Goal: Find specific page/section: Find specific page/section

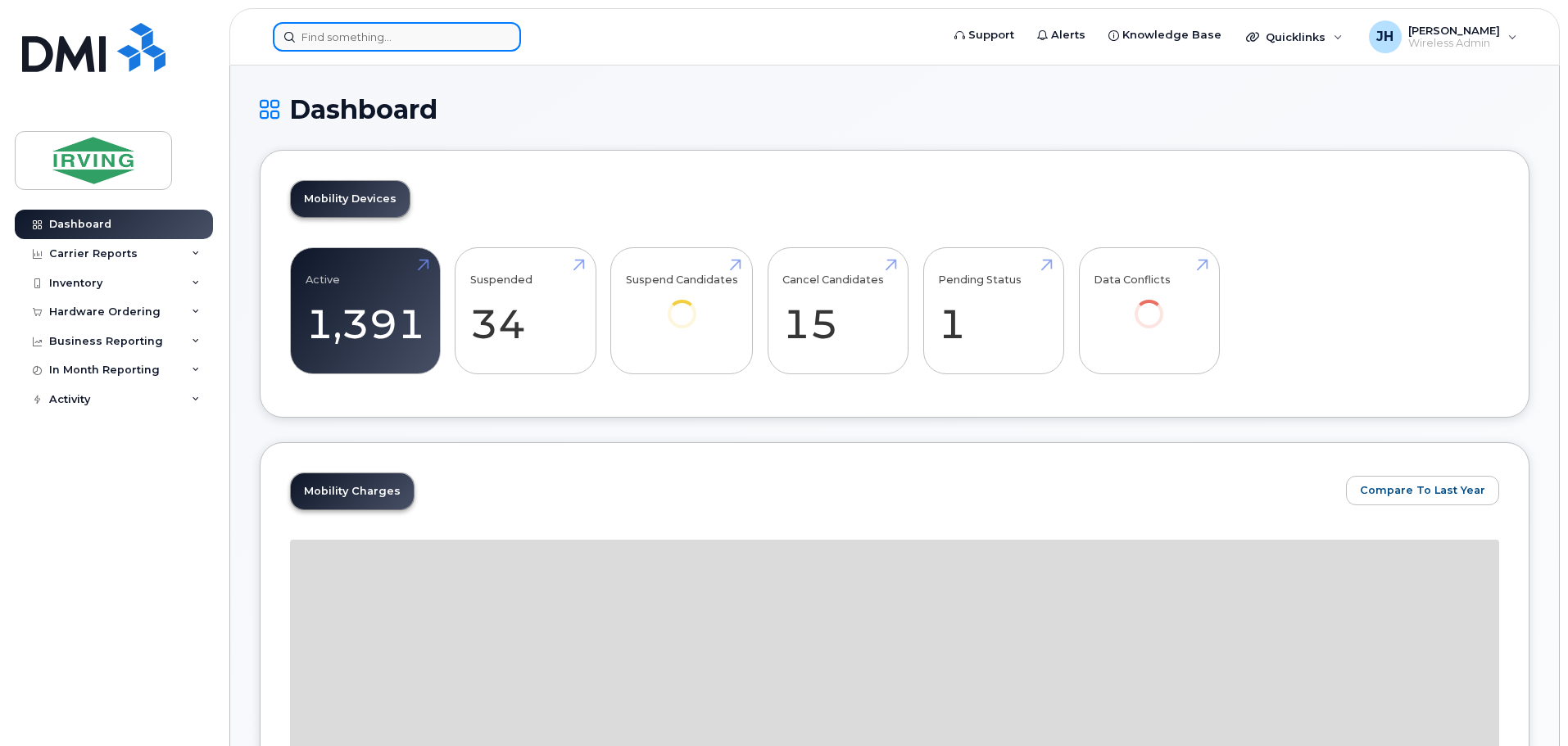
click at [331, 39] on input at bounding box center [397, 37] width 248 height 29
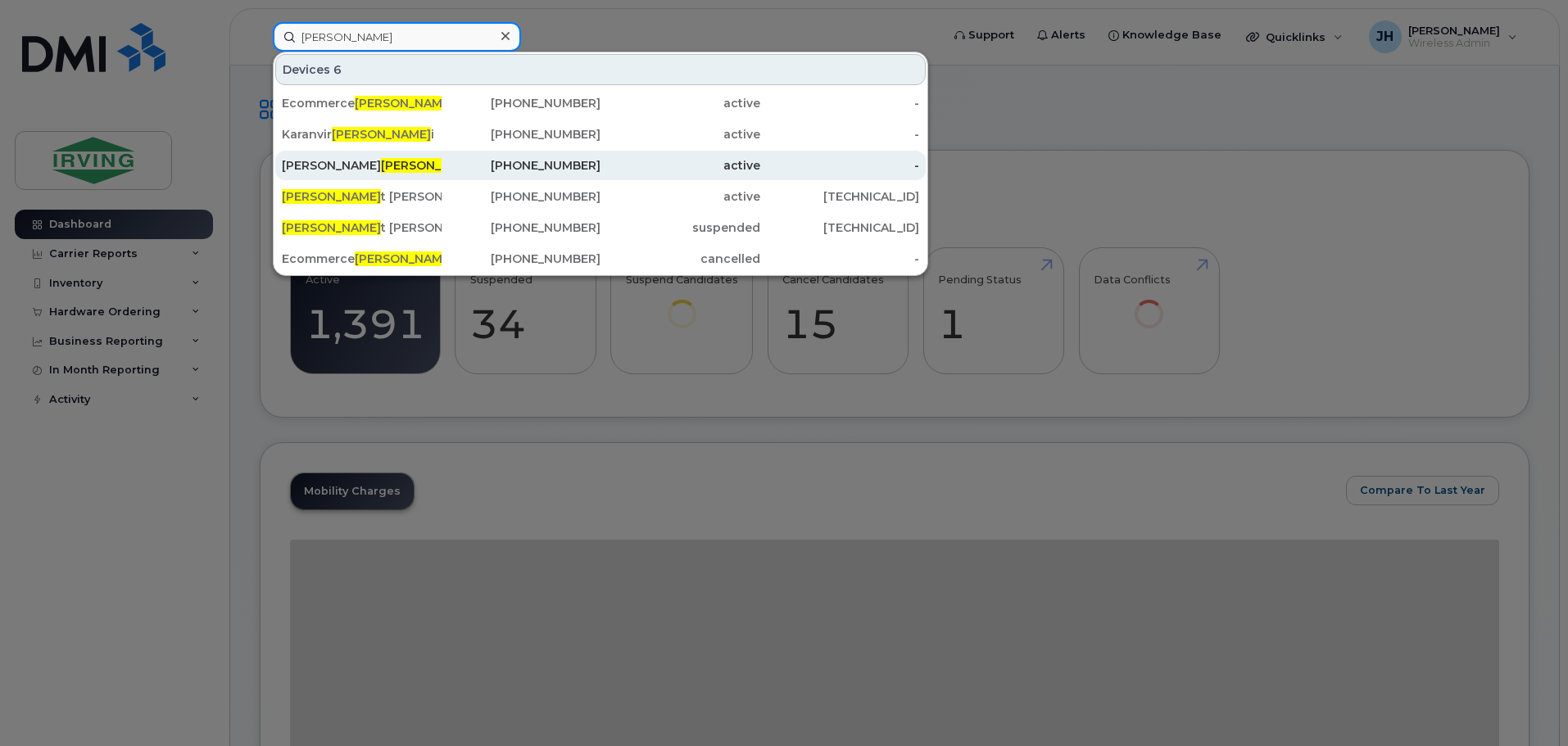
type input "sain"
click at [351, 166] on div "Eric Sain don" at bounding box center [361, 165] width 160 height 16
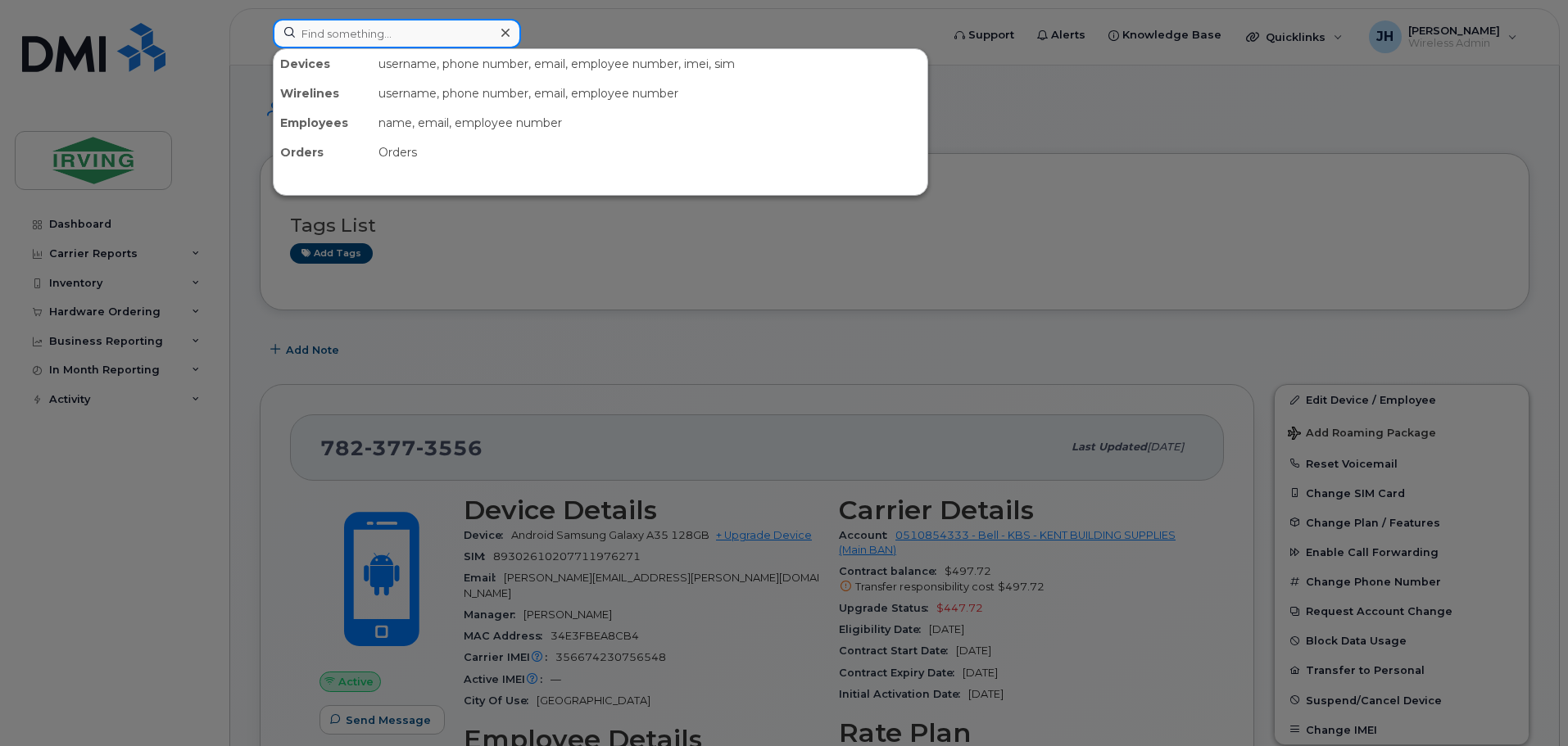
click at [307, 30] on input at bounding box center [397, 33] width 248 height 29
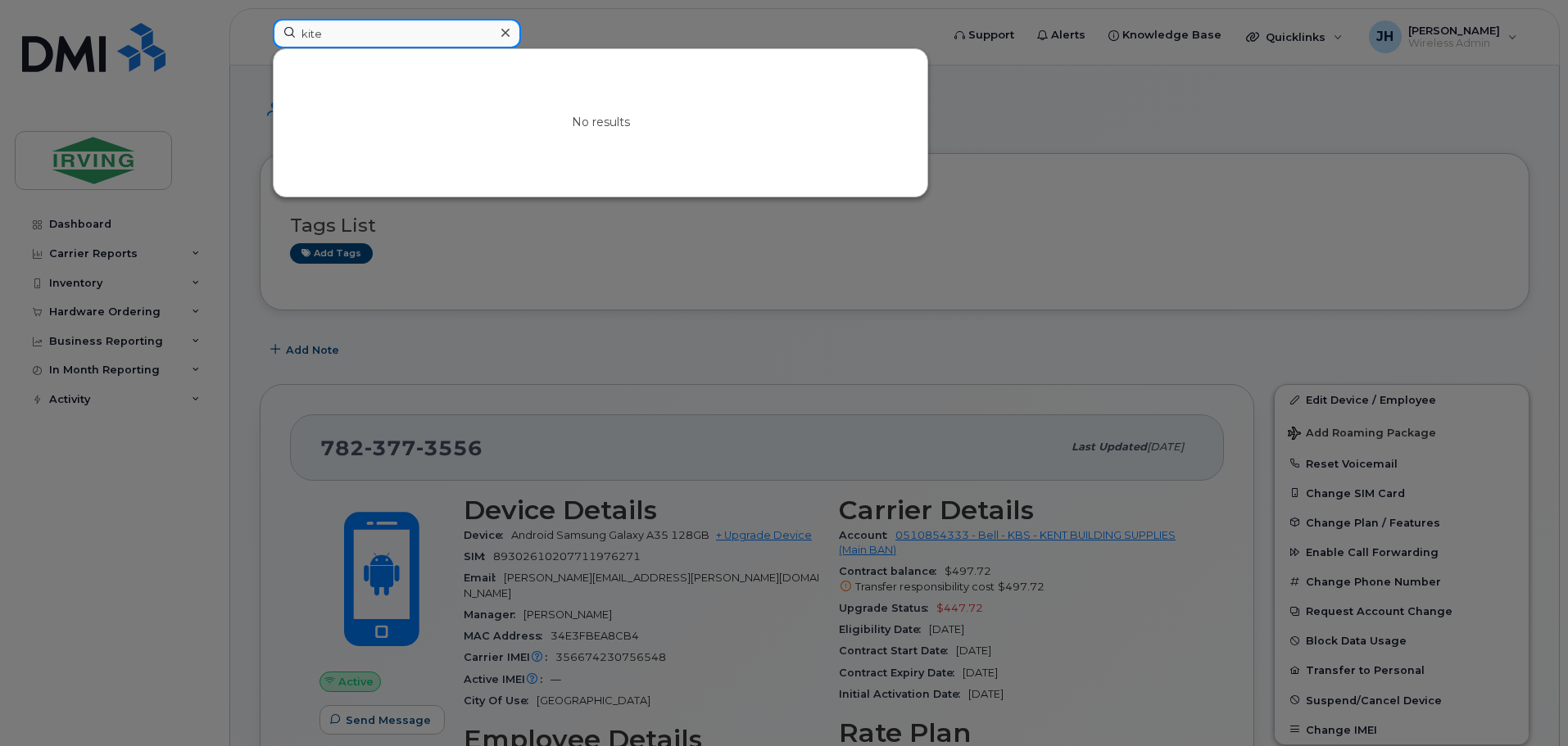
drag, startPoint x: 332, startPoint y: 35, endPoint x: 275, endPoint y: 36, distance: 57.0
click at [275, 36] on input "kite" at bounding box center [397, 33] width 248 height 29
type input "h"
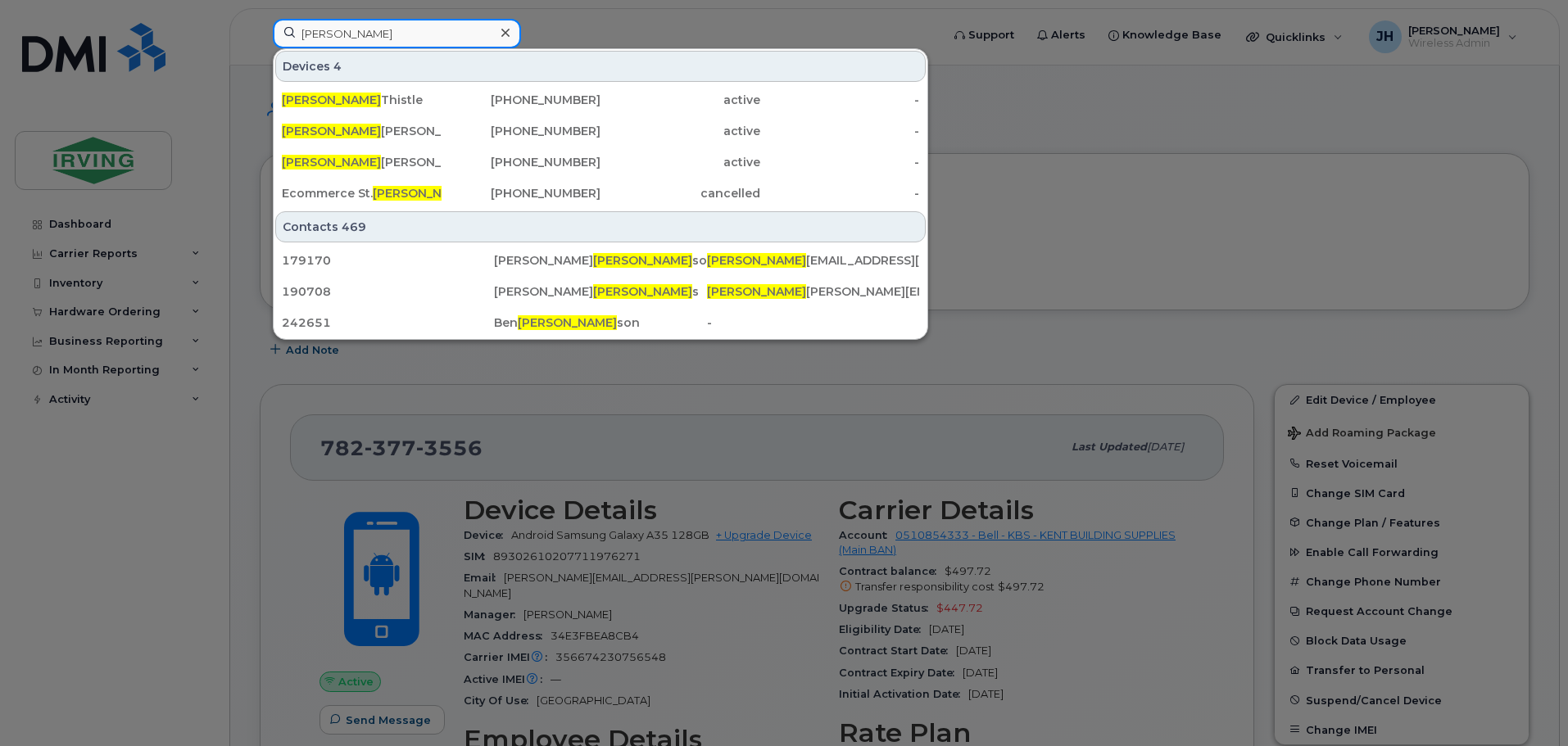
drag, startPoint x: 363, startPoint y: 37, endPoint x: 273, endPoint y: 44, distance: 90.3
click at [273, 44] on div "[PERSON_NAME]" at bounding box center [397, 33] width 248 height 29
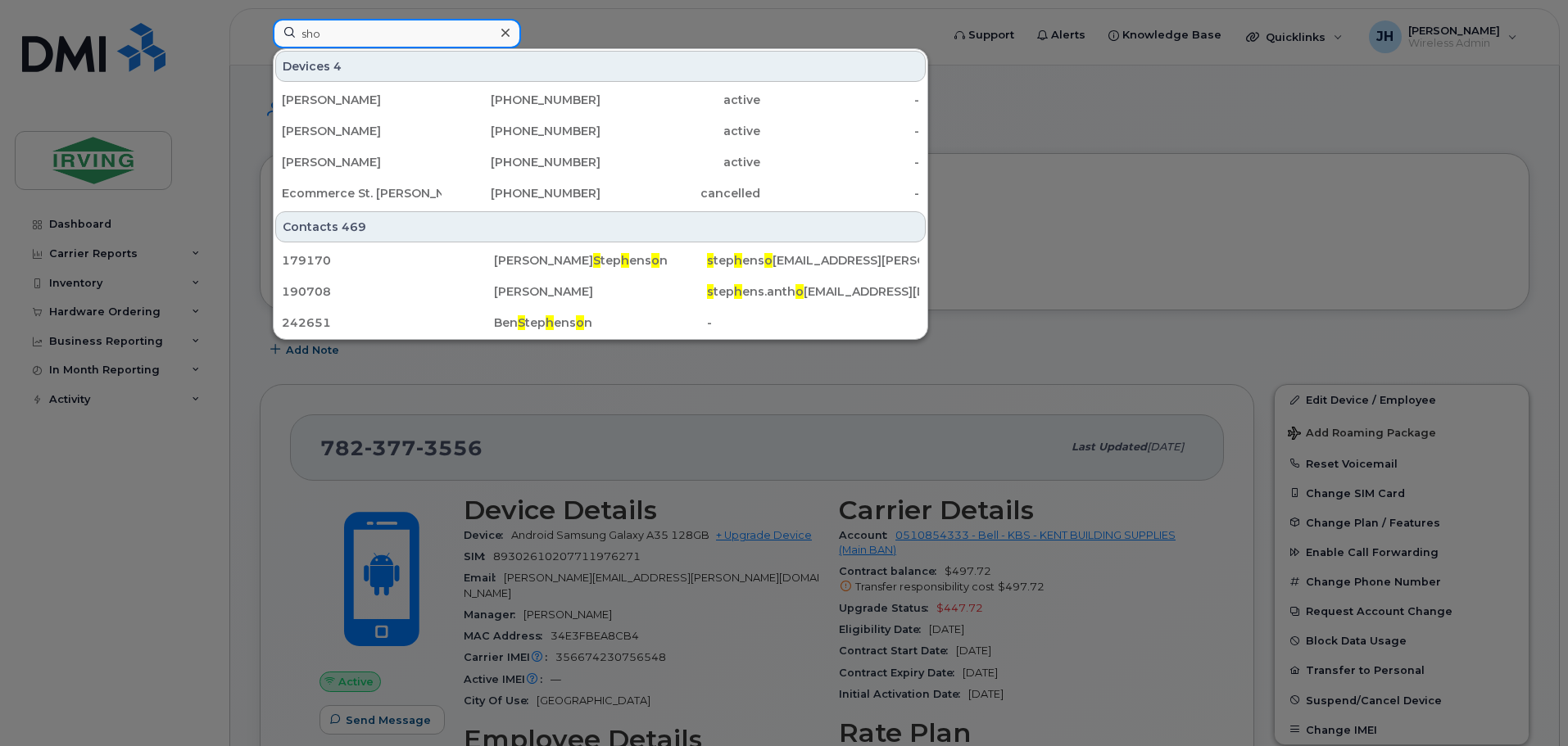
type input "[PERSON_NAME]"
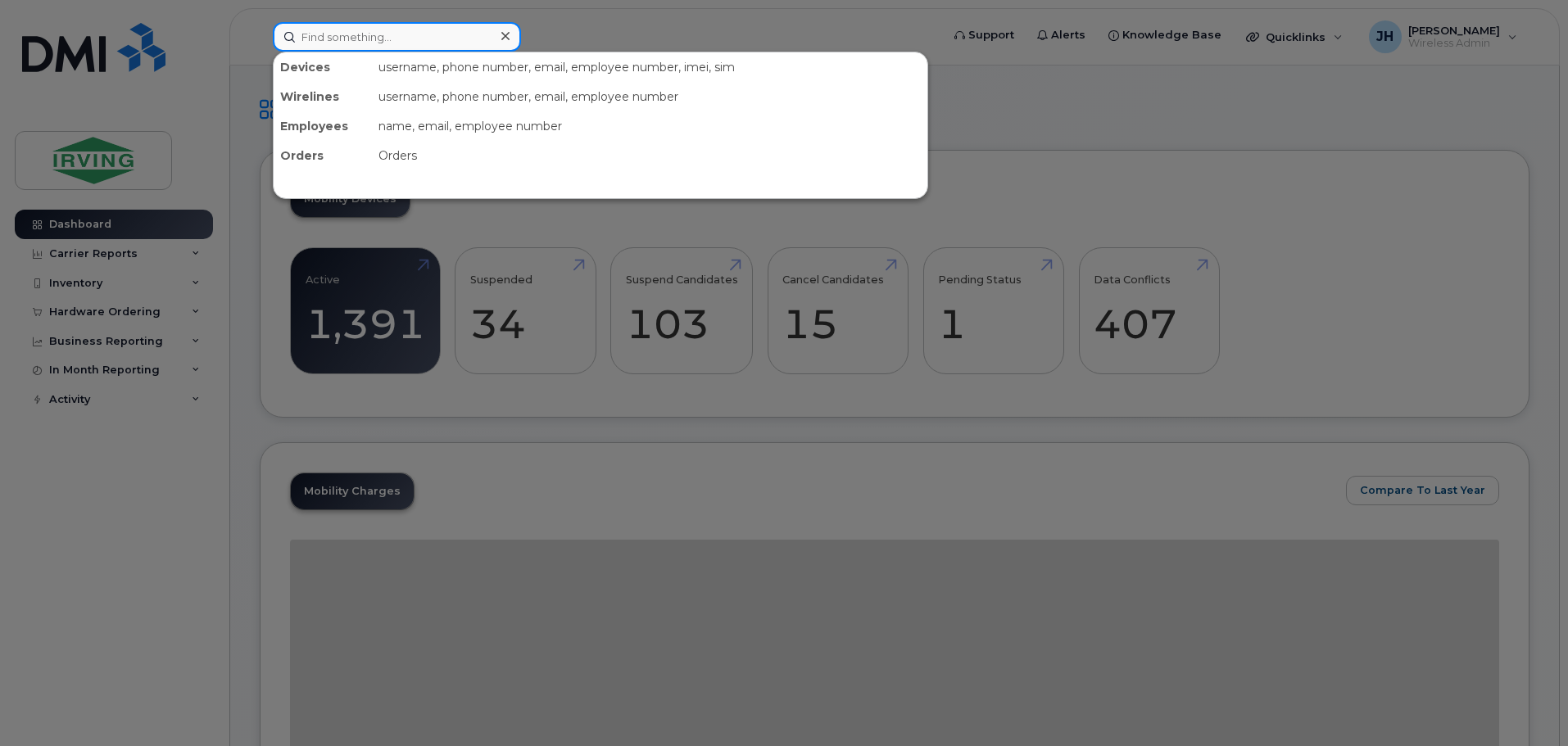
click at [307, 38] on input at bounding box center [397, 37] width 248 height 29
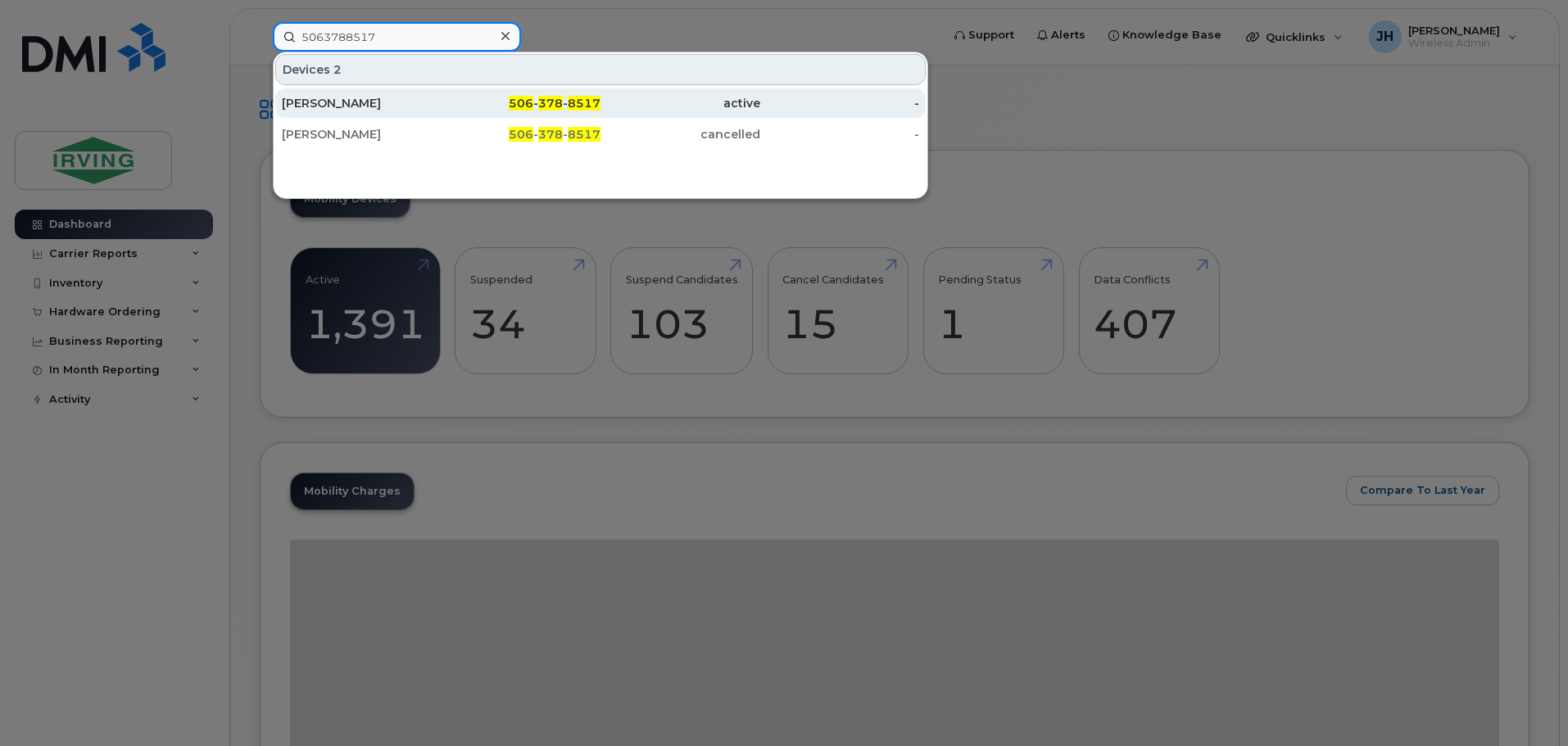
type input "5063788517"
click at [332, 105] on div "Thais Camelo" at bounding box center [361, 103] width 160 height 16
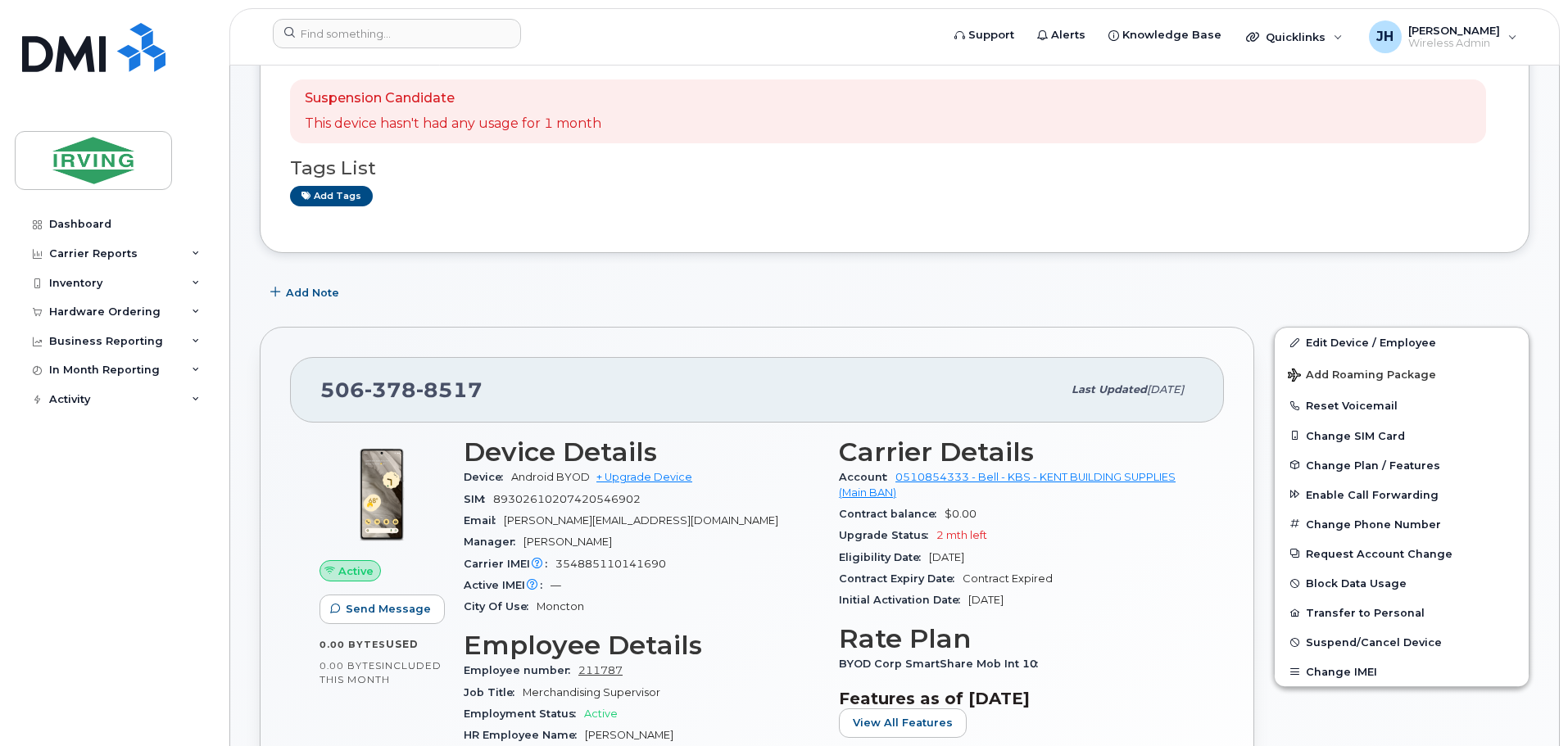
scroll to position [163, 0]
